Goal: Use online tool/utility: Utilize a website feature to perform a specific function

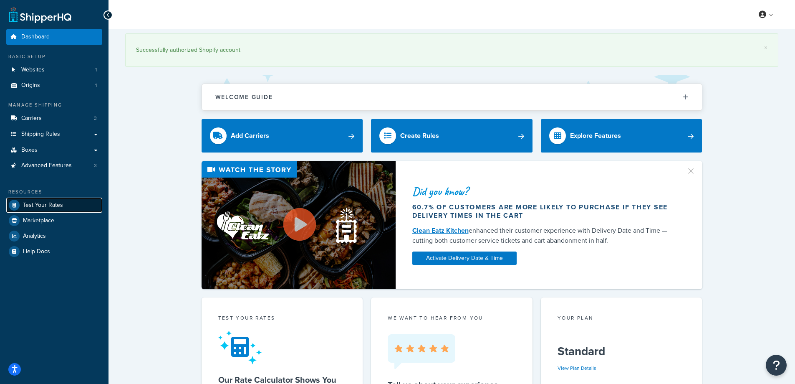
click at [30, 204] on span "Test Your Rates" at bounding box center [43, 205] width 40 height 7
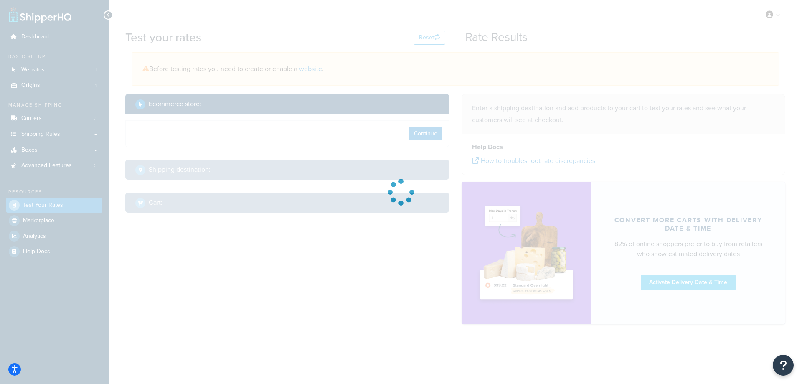
select select "[GEOGRAPHIC_DATA]"
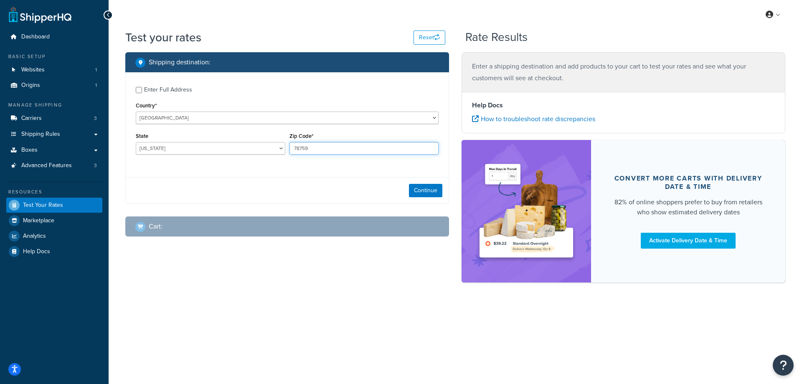
drag, startPoint x: 319, startPoint y: 147, endPoint x: 281, endPoint y: 146, distance: 38.4
click at [281, 146] on div "State [US_STATE] [US_STATE] [US_STATE] [US_STATE] [US_STATE] Armed Forces Ameri…" at bounding box center [287, 145] width 307 height 30
paste input "47448"
type input "47448"
click at [256, 167] on div "Enter Full Address Country* [GEOGRAPHIC_DATA] [GEOGRAPHIC_DATA] [GEOGRAPHIC_DAT…" at bounding box center [287, 121] width 323 height 99
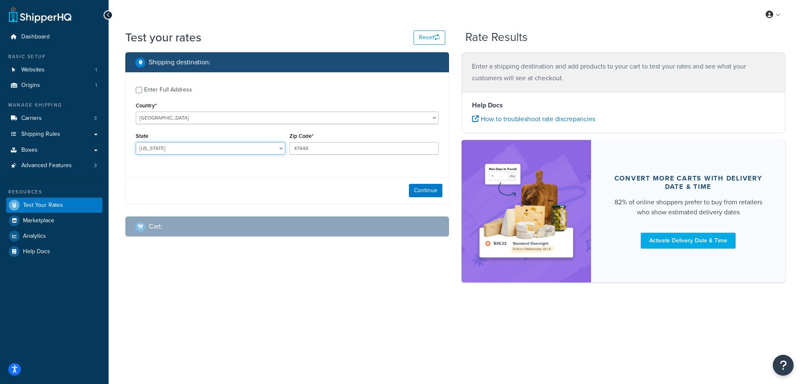
click at [171, 149] on select "[US_STATE] [US_STATE] [US_STATE] [US_STATE] [US_STATE] Armed Forces Americas Ar…" at bounding box center [210, 148] width 149 height 13
select select "IN"
click at [136, 142] on select "[US_STATE] [US_STATE] [US_STATE] [US_STATE] [US_STATE] Armed Forces Americas Ar…" at bounding box center [210, 148] width 149 height 13
click at [430, 191] on button "Continue" at bounding box center [425, 190] width 33 height 13
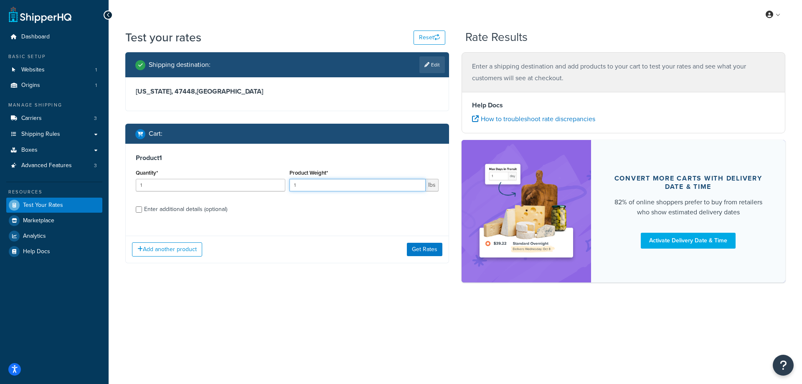
drag, startPoint x: 325, startPoint y: 186, endPoint x: 261, endPoint y: 186, distance: 64.3
click at [261, 186] on div "Quantity* 1 Product Weight* 1 lbs" at bounding box center [287, 182] width 307 height 30
paste input "5.84"
type input "5.84"
click at [171, 187] on input "1" at bounding box center [210, 185] width 149 height 13
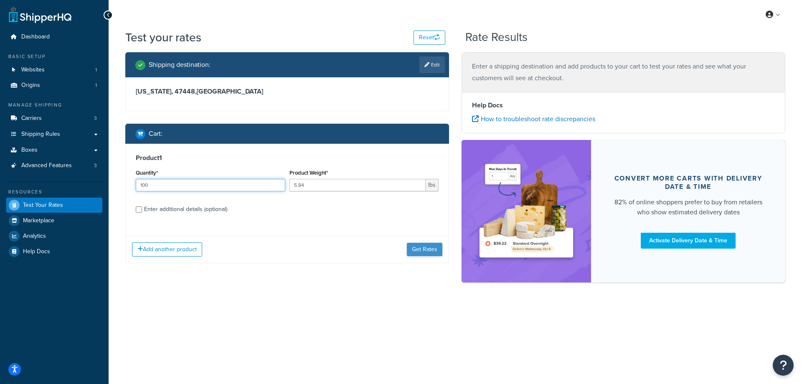
type input "100"
click at [427, 251] on button "Get Rates" at bounding box center [424, 249] width 35 height 13
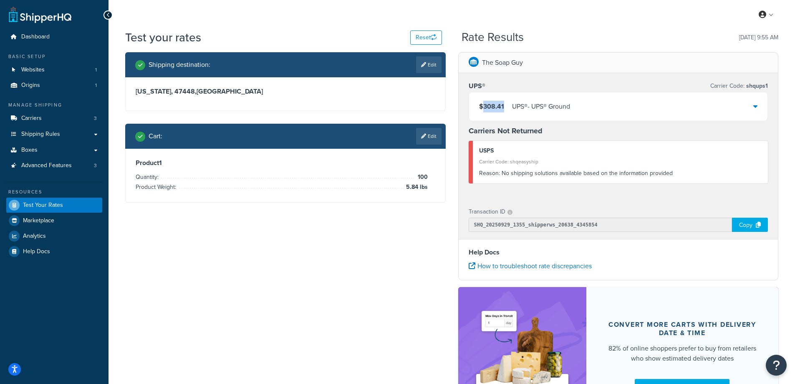
drag, startPoint x: 507, startPoint y: 107, endPoint x: 485, endPoint y: 107, distance: 22.5
click at [485, 107] on div "$308.41 UPS® - UPS® Ground" at bounding box center [524, 107] width 91 height 12
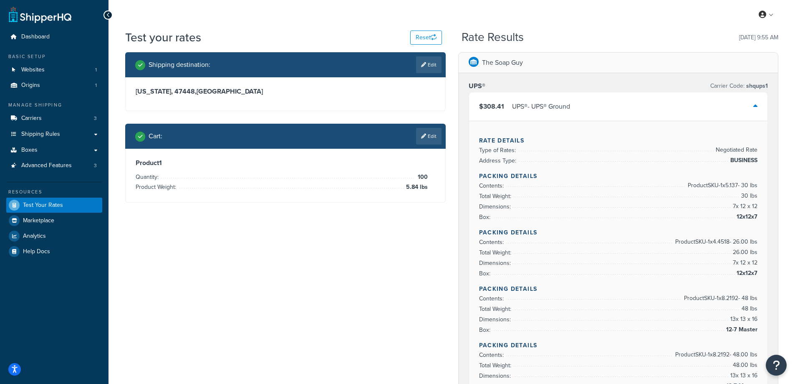
click at [474, 10] on div "My Profile Billing Global Settings Contact Us Logout" at bounding box center [452, 14] width 687 height 29
drag, startPoint x: 506, startPoint y: 106, endPoint x: 476, endPoint y: 108, distance: 29.8
click at [476, 108] on div "$308.41 UPS® - UPS® Ground" at bounding box center [618, 106] width 299 height 28
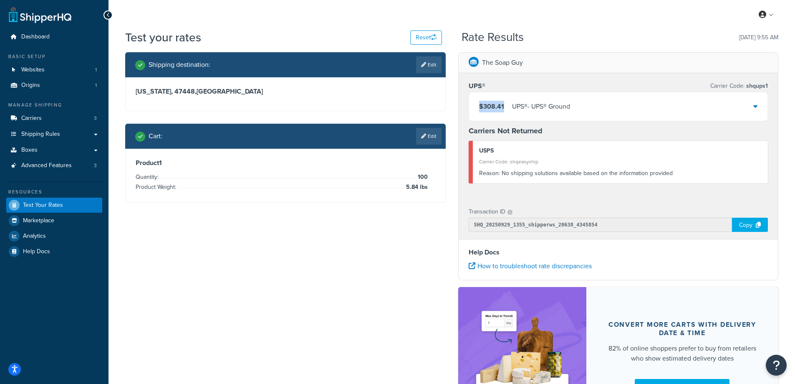
copy span "$308.41"
